Goal: Information Seeking & Learning: Learn about a topic

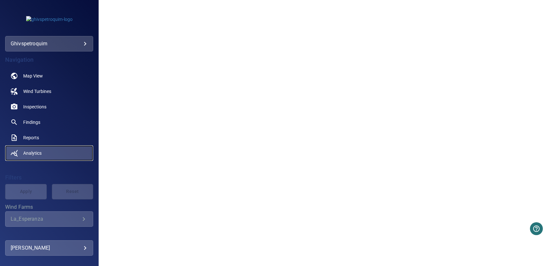
click at [42, 148] on link "Analytics" at bounding box center [49, 153] width 88 height 15
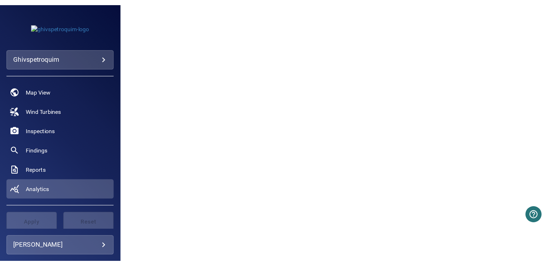
scroll to position [442, 0]
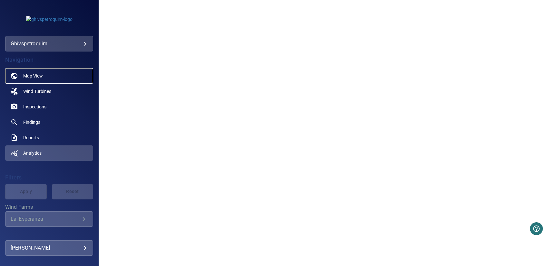
click at [38, 78] on span "Map View" at bounding box center [33, 76] width 20 height 6
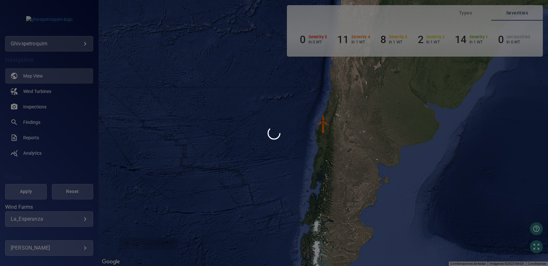
click at [323, 125] on div at bounding box center [274, 133] width 548 height 266
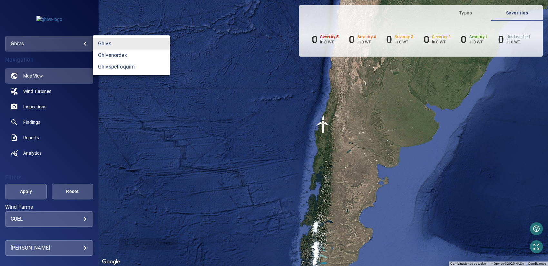
click at [84, 47] on body "**********" at bounding box center [274, 133] width 548 height 266
click at [116, 68] on link "ghivspetroquim" at bounding box center [131, 67] width 77 height 12
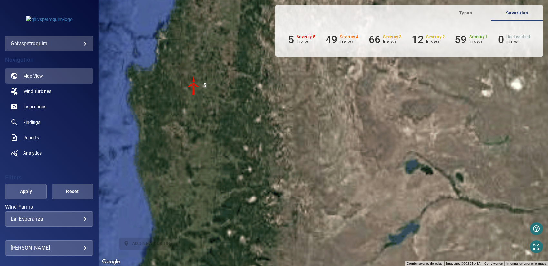
drag, startPoint x: 157, startPoint y: 131, endPoint x: 199, endPoint y: 86, distance: 61.8
click at [199, 86] on div "Para activar la función de arrastrar con el teclado, presiona Alt + Intro. Una …" at bounding box center [323, 133] width 449 height 266
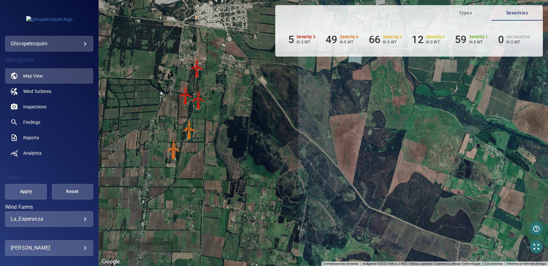
drag, startPoint x: 242, startPoint y: 159, endPoint x: 234, endPoint y: 140, distance: 19.9
click at [234, 140] on div "Para activar la función de arrastrar con el teclado, presiona Alt + Intro. Una …" at bounding box center [323, 133] width 449 height 266
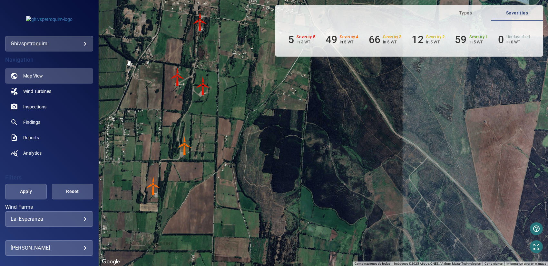
drag, startPoint x: 226, startPoint y: 129, endPoint x: 250, endPoint y: 124, distance: 25.0
click at [250, 124] on div "Para activar la función de arrastrar con el teclado, presiona Alt + Intro. Una …" at bounding box center [323, 133] width 449 height 266
click at [463, 12] on span "Types" at bounding box center [465, 13] width 44 height 8
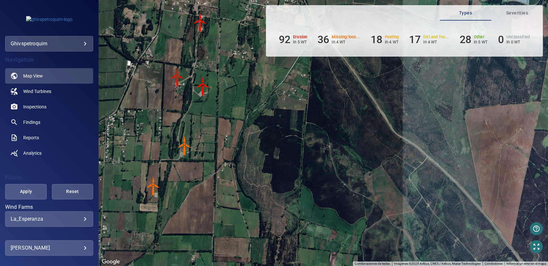
click at [522, 7] on button "Severities" at bounding box center [517, 12] width 52 height 15
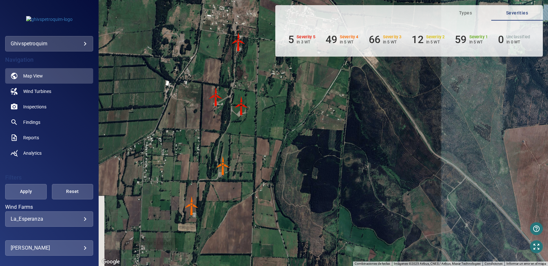
drag, startPoint x: 228, startPoint y: 80, endPoint x: 271, endPoint y: 97, distance: 46.4
click at [271, 97] on div "Para activar la función de arrastrar con el teclado, presiona Alt + Intro. Una …" at bounding box center [323, 133] width 449 height 266
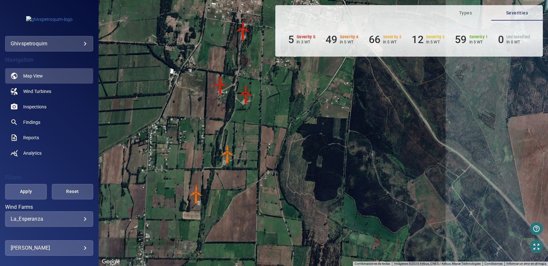
drag, startPoint x: 277, startPoint y: 113, endPoint x: 277, endPoint y: 104, distance: 9.0
click at [277, 104] on div "Para activar la función de arrastrar con el teclado, presiona Alt + Intro. Una …" at bounding box center [323, 133] width 449 height 266
click at [533, 247] on icon "button" at bounding box center [536, 247] width 8 height 8
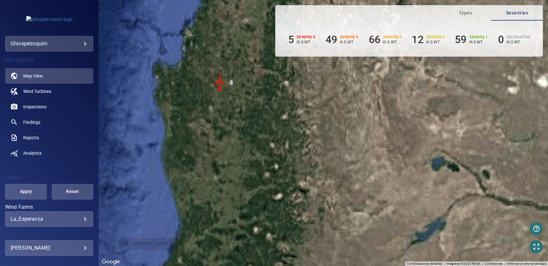
drag, startPoint x: 353, startPoint y: 188, endPoint x: 321, endPoint y: 142, distance: 56.1
click at [321, 142] on div "Para activar la función de arrastrar con el teclado, presiona Alt + Intro. Una …" at bounding box center [323, 133] width 449 height 266
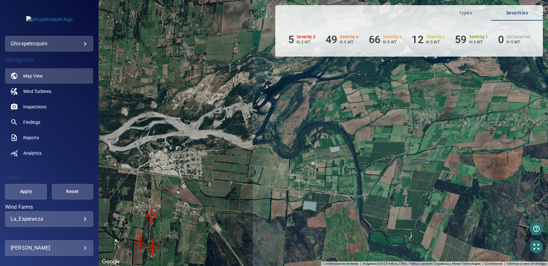
drag, startPoint x: 240, startPoint y: 163, endPoint x: 244, endPoint y: 57, distance: 106.7
click at [238, 63] on div "Para activar la función de arrastrar con el teclado, presiona Alt + Intro. Una …" at bounding box center [323, 133] width 449 height 266
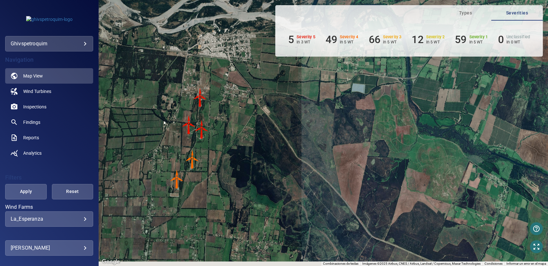
drag, startPoint x: 191, startPoint y: 180, endPoint x: 237, endPoint y: 69, distance: 120.9
click at [237, 69] on div "Para activar la función de arrastrar con el teclado, presiona Alt + Intro. Una …" at bounding box center [323, 133] width 449 height 266
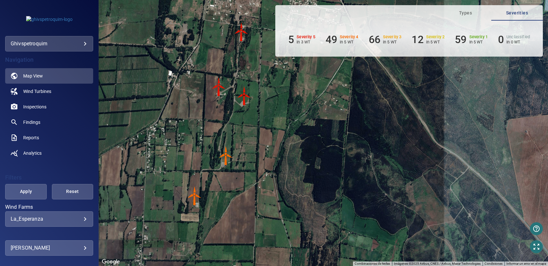
drag, startPoint x: 246, startPoint y: 136, endPoint x: 306, endPoint y: 120, distance: 61.7
click at [306, 120] on div "Para activar la función de arrastrar con el teclado, presiona Alt + Intro. Una …" at bounding box center [323, 133] width 449 height 266
click at [456, 13] on span "Types" at bounding box center [465, 13] width 44 height 8
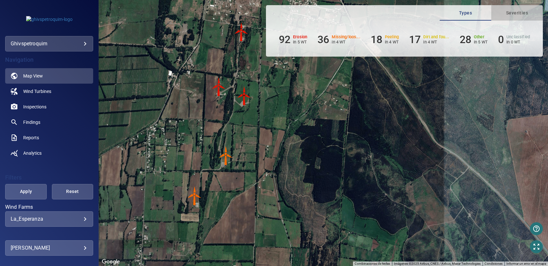
drag, startPoint x: 528, startPoint y: 12, endPoint x: 510, endPoint y: 14, distance: 18.4
click at [510, 14] on span "Severities" at bounding box center [517, 13] width 44 height 8
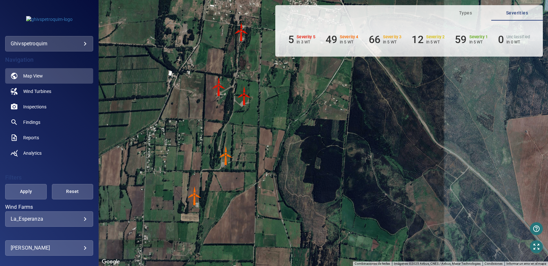
click at [470, 14] on span "Types" at bounding box center [465, 13] width 44 height 8
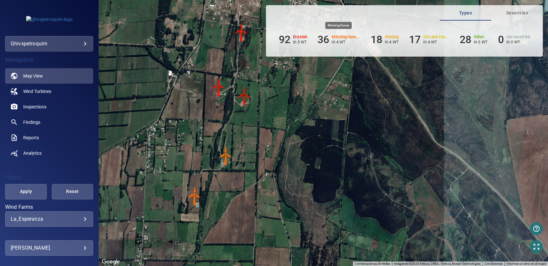
click at [344, 36] on h6 "Missing/loos..." at bounding box center [346, 37] width 28 height 5
click at [462, 41] on h6 "28" at bounding box center [465, 40] width 12 height 12
click at [32, 150] on span "Analytics" at bounding box center [32, 153] width 18 height 6
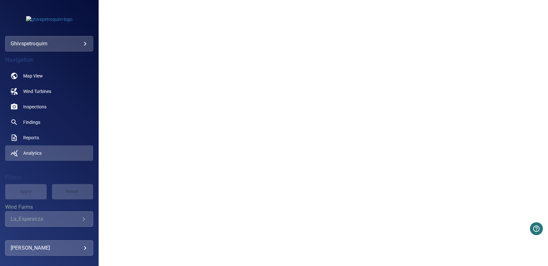
scroll to position [101, 0]
click at [37, 44] on body "**********" at bounding box center [274, 133] width 548 height 266
click at [123, 69] on link "ghivspetroquim" at bounding box center [131, 67] width 77 height 12
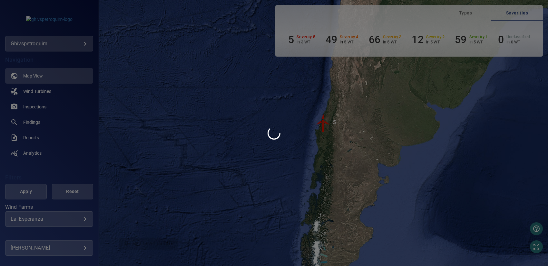
click at [31, 149] on div at bounding box center [274, 133] width 548 height 266
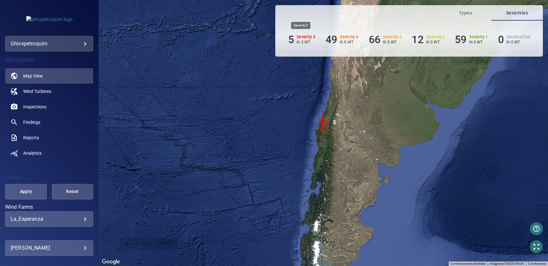
click at [295, 42] on li "5 Severity 5 in 3 WT" at bounding box center [301, 40] width 27 height 12
click at [300, 37] on h6 "Severity 5" at bounding box center [305, 37] width 19 height 5
click at [308, 35] on h6 "Severity 5" at bounding box center [305, 37] width 19 height 5
click at [284, 41] on ul "5 Severity 5 in 3 WT 49 Severity 4 in 5 WT 66 Severity 3 in 5 WT 12 Severity 2 …" at bounding box center [409, 40] width 252 height 12
click at [290, 39] on h6 "5" at bounding box center [291, 40] width 6 height 12
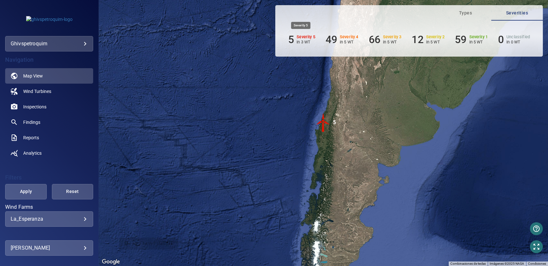
click at [288, 40] on h6 "5" at bounding box center [291, 40] width 6 height 12
click at [298, 36] on h6 "Severity 5" at bounding box center [305, 37] width 19 height 5
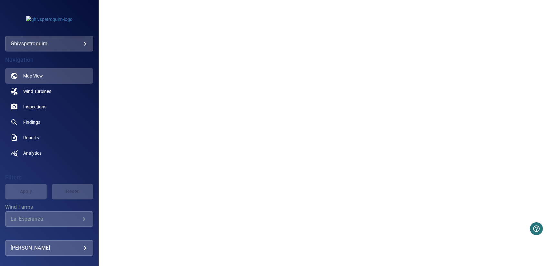
click at [38, 44] on body "**********" at bounding box center [274, 133] width 548 height 266
click at [117, 67] on link "ghivspetroquim" at bounding box center [131, 67] width 77 height 12
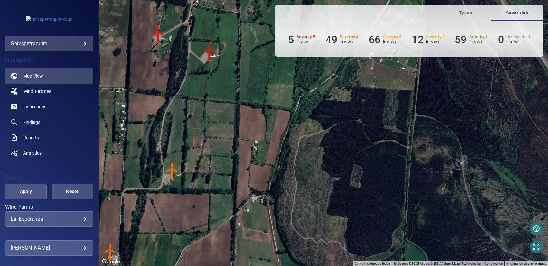
drag, startPoint x: 188, startPoint y: 152, endPoint x: 223, endPoint y: 86, distance: 74.2
click at [223, 86] on div "Para activar la función de arrastrar con el teclado, presiona Alt + Intro. Una …" at bounding box center [323, 133] width 449 height 266
click at [289, 36] on h6 "5" at bounding box center [291, 40] width 6 height 12
click at [290, 41] on h6 "5" at bounding box center [291, 40] width 6 height 12
click at [289, 39] on h6 "5" at bounding box center [291, 40] width 6 height 12
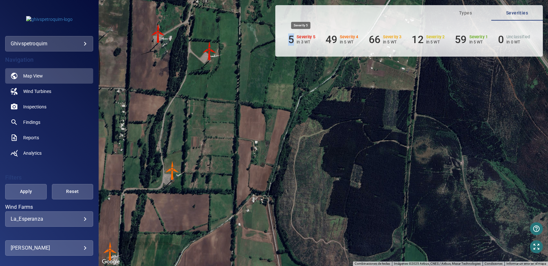
click at [289, 39] on h6 "5" at bounding box center [291, 40] width 6 height 12
click at [308, 35] on h6 "Severity 5" at bounding box center [305, 37] width 19 height 5
click at [300, 23] on div "5 Severity 5 in 3 WT 49 Severity 4 in 5 WT 66 Severity 3 in 5 WT 12 Severity 2 …" at bounding box center [408, 39] width 267 height 36
